Goal: Task Accomplishment & Management: Use online tool/utility

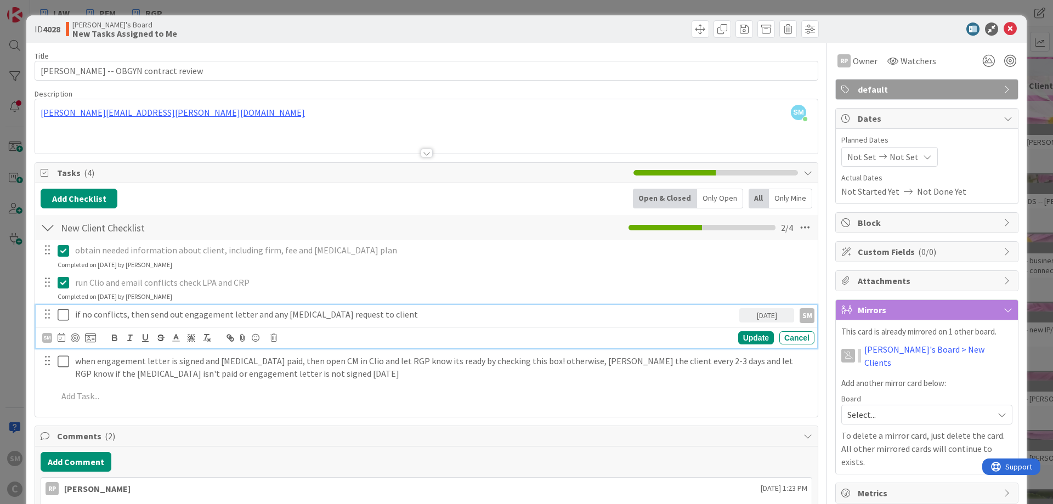
click at [61, 315] on icon at bounding box center [66, 314] width 16 height 13
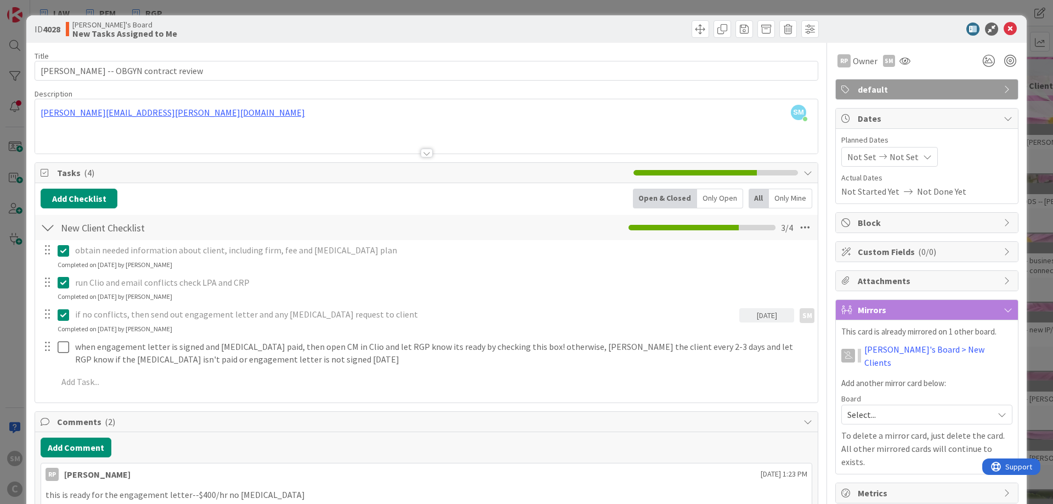
click at [1012, 38] on div "ID 4028 [PERSON_NAME]'s Board New Tasks Assigned to Me" at bounding box center [526, 28] width 1000 height 27
click at [1012, 31] on icon at bounding box center [1010, 28] width 13 height 13
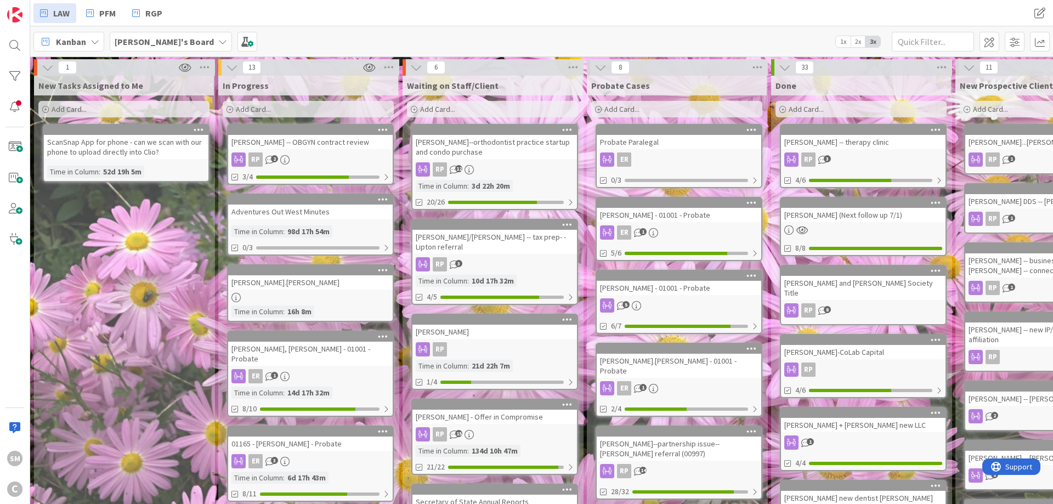
click at [165, 265] on div "New Tasks Assigned to Me Add Card... ScanSnap App for phone - can we scan with …" at bounding box center [124, 505] width 180 height 858
click at [163, 219] on div "New Tasks Assigned to Me Add Card... ScanSnap App for phone - can we scan with …" at bounding box center [124, 505] width 180 height 858
